Goal: Navigation & Orientation: Find specific page/section

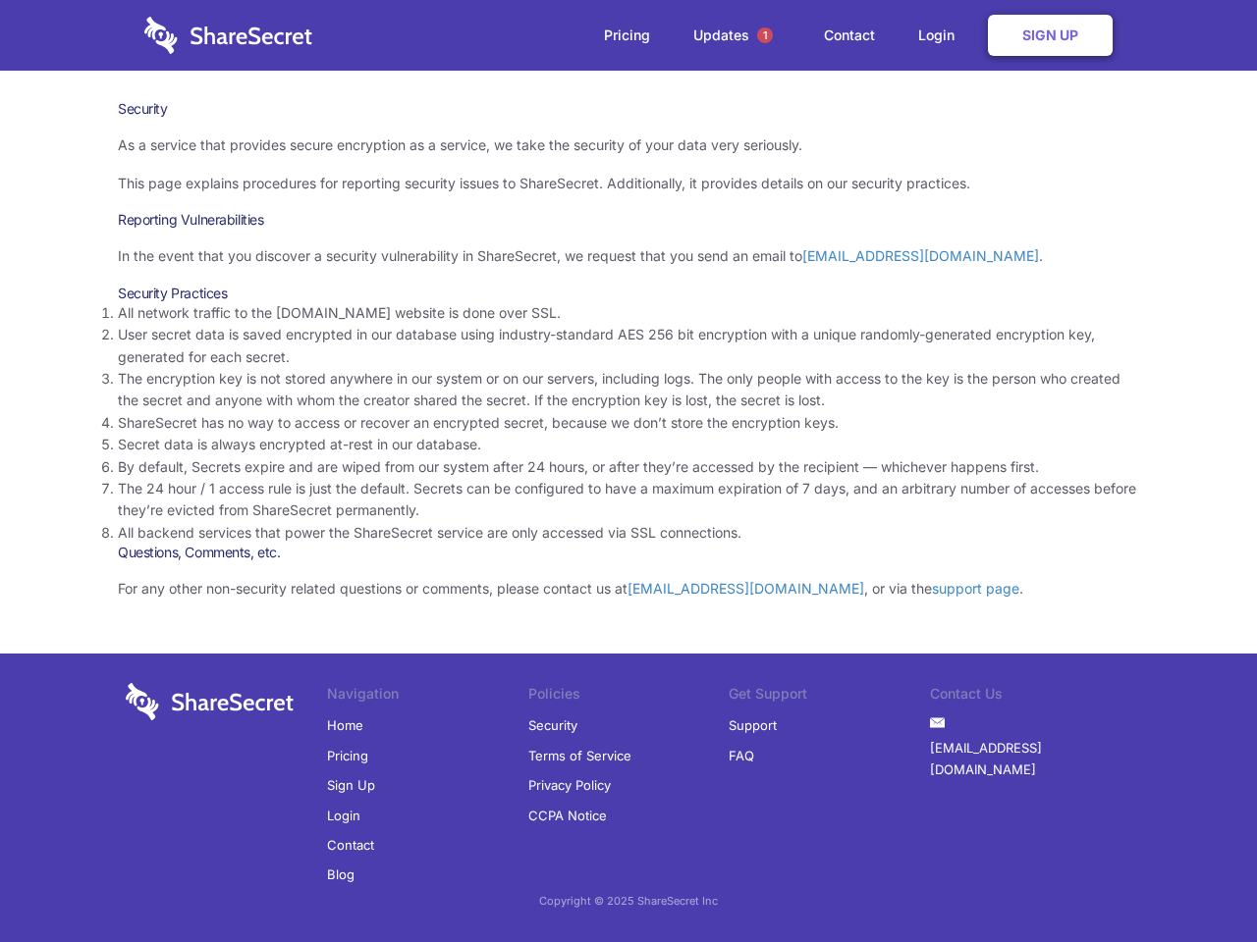
click at [628, 471] on li "By default, Secrets expire and are wiped from our system after 24 hours, or aft…" at bounding box center [628, 468] width 1021 height 22
click at [765, 35] on span "1" at bounding box center [765, 35] width 16 height 16
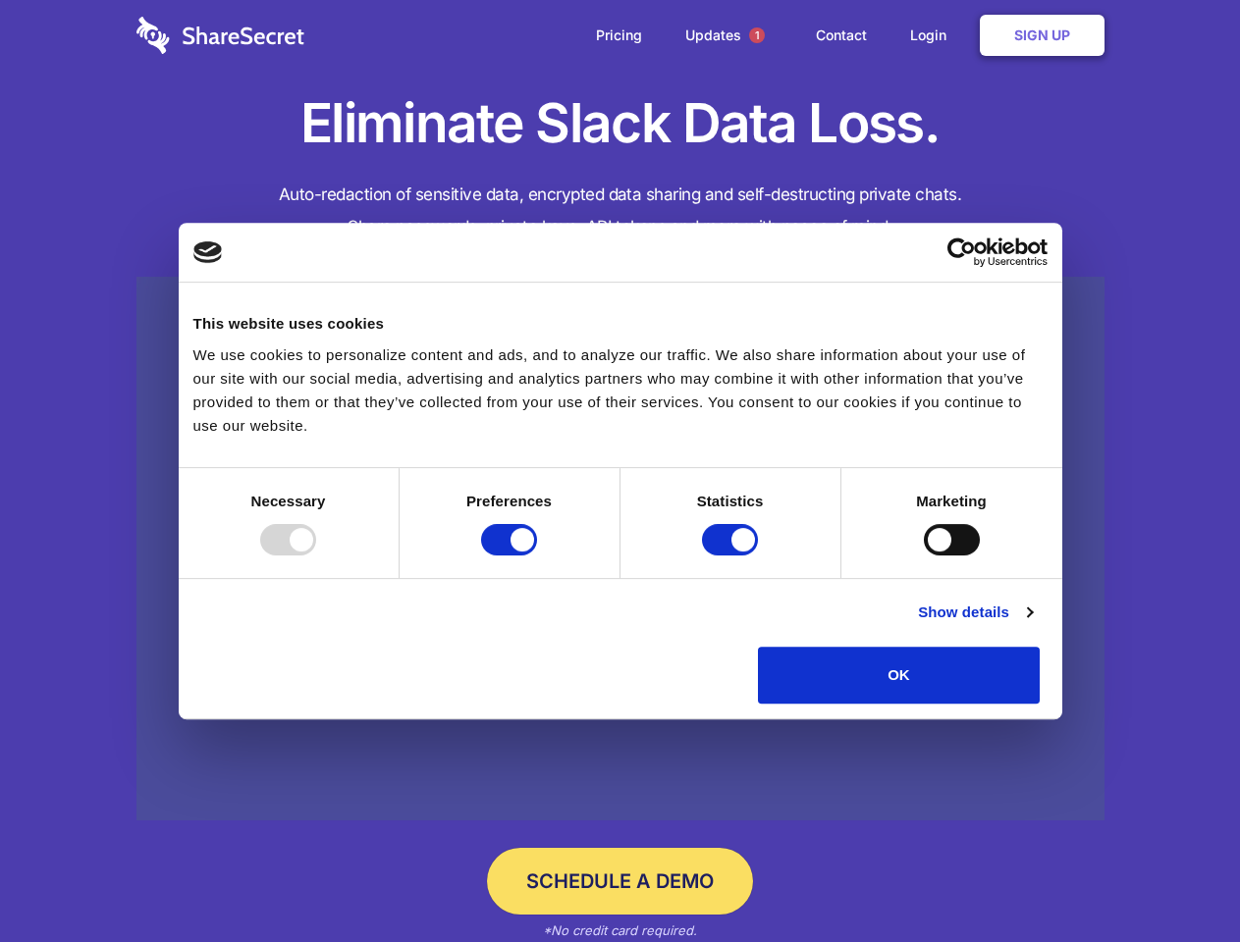
click at [316, 556] on div at bounding box center [288, 539] width 56 height 31
click at [537, 556] on input "Preferences" at bounding box center [509, 539] width 56 height 31
checkbox input "false"
click at [732, 556] on input "Statistics" at bounding box center [730, 539] width 56 height 31
checkbox input "false"
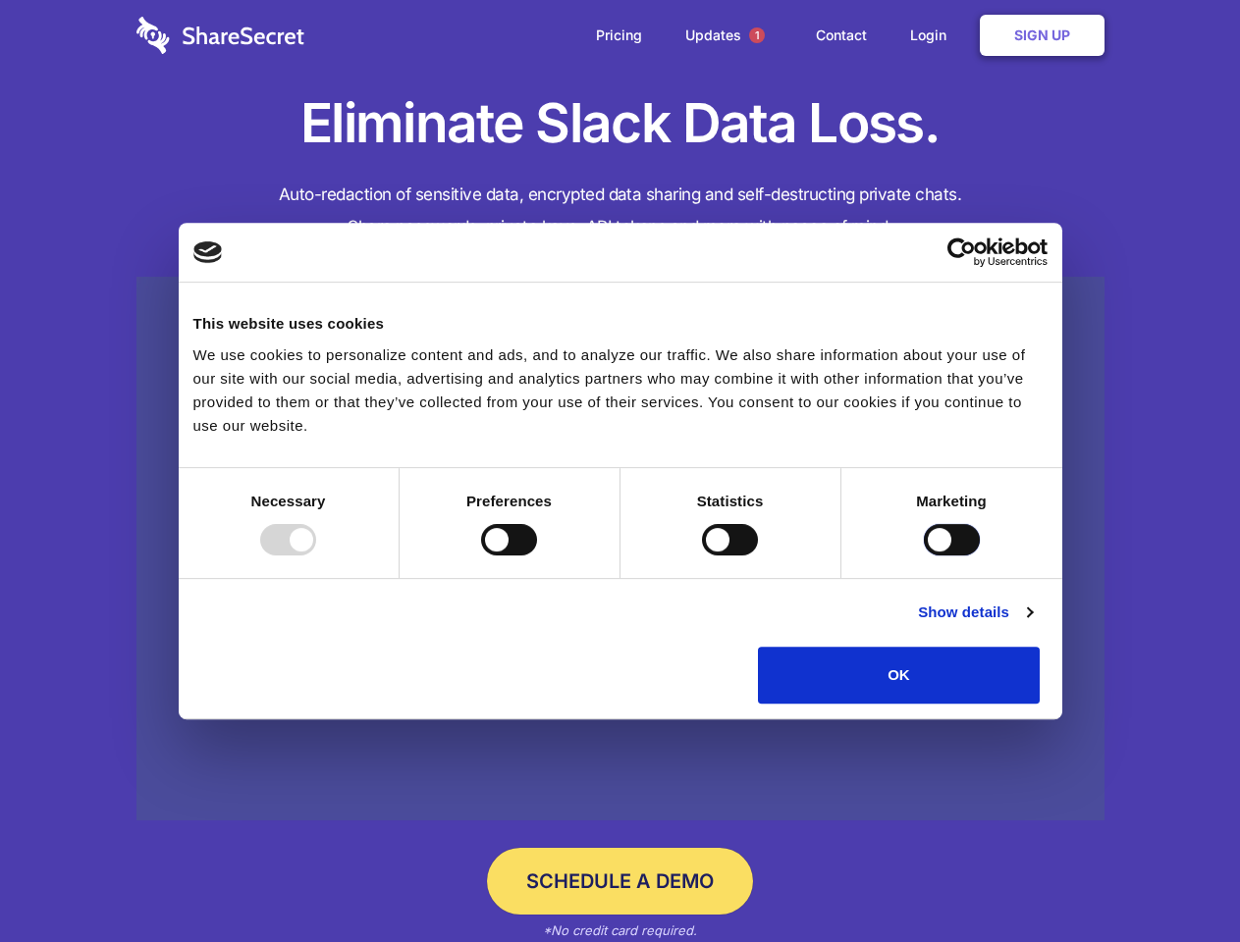
click at [924, 556] on input "Marketing" at bounding box center [952, 539] width 56 height 31
checkbox input "true"
click at [1032, 624] on link "Show details" at bounding box center [975, 613] width 114 height 24
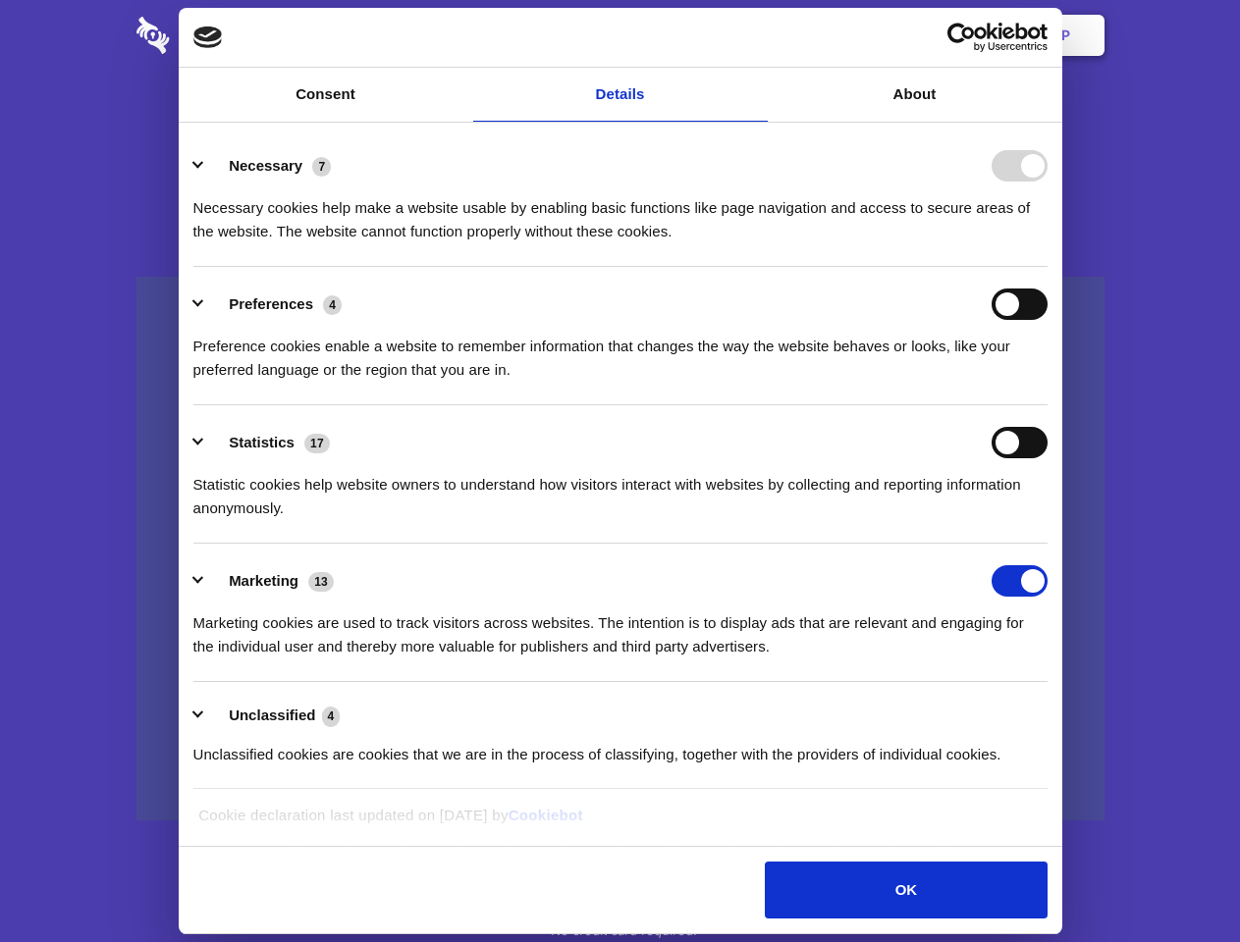
click at [1048, 267] on li "Necessary 7 Necessary cookies help make a website usable by enabling basic func…" at bounding box center [620, 198] width 854 height 138
click at [756, 35] on span "1" at bounding box center [757, 35] width 16 height 16
